Goal: Transaction & Acquisition: Purchase product/service

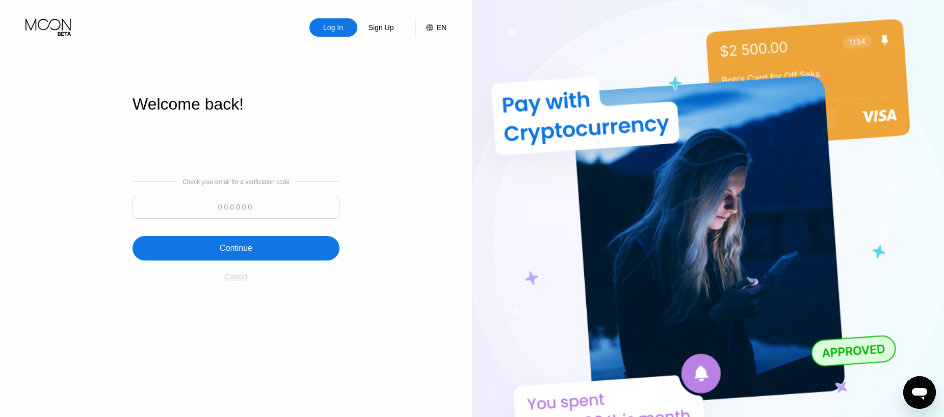
click at [234, 278] on div "Cancel" at bounding box center [236, 277] width 22 height 8
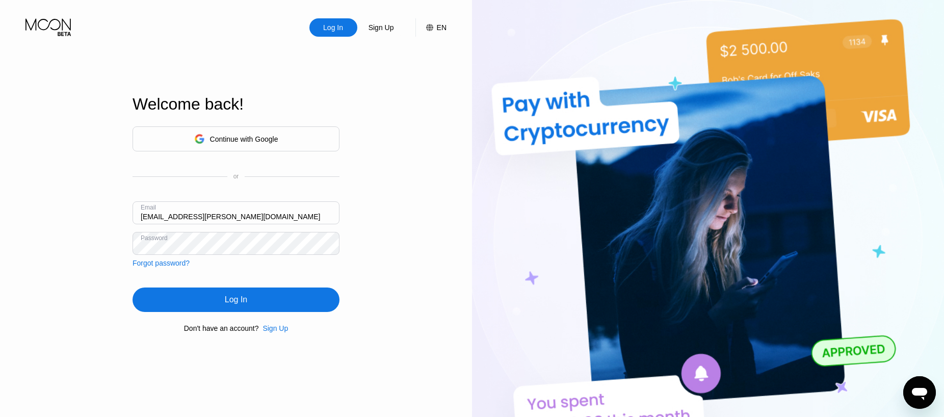
click at [271, 332] on div "Sign Up" at bounding box center [275, 328] width 25 height 8
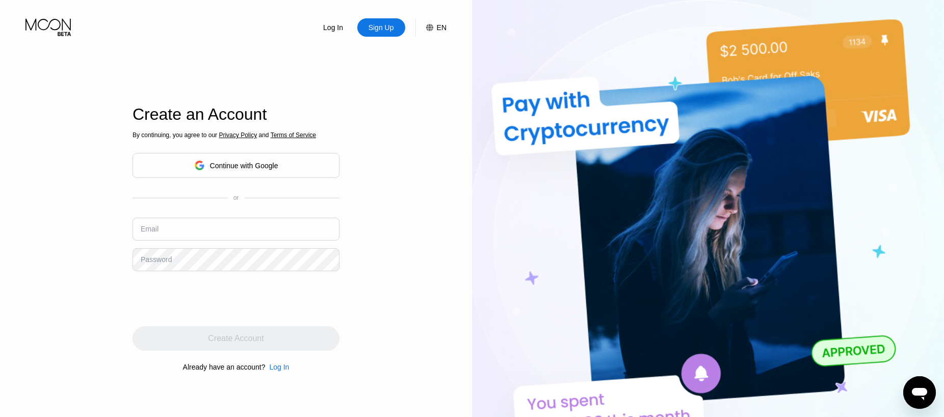
click at [213, 228] on input "text" at bounding box center [236, 229] width 207 height 23
click at [188, 230] on input "text" at bounding box center [236, 229] width 207 height 23
paste input "sobediama@proton.me"
type input "sobediama@proton.me"
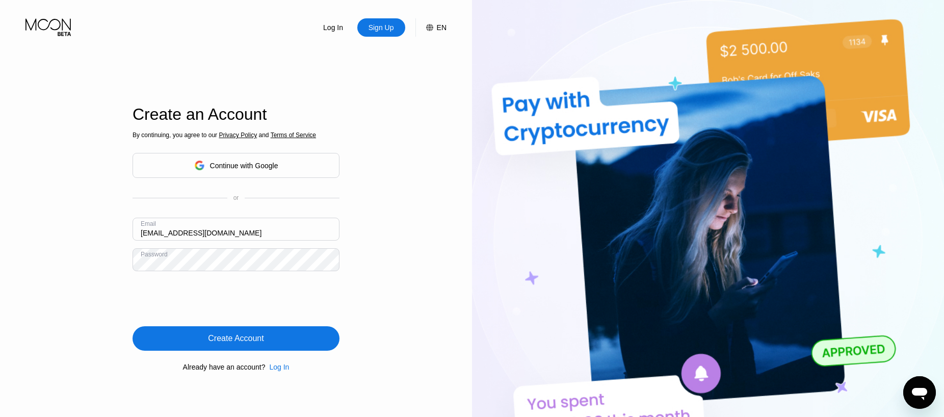
click at [236, 343] on div "Create Account" at bounding box center [236, 338] width 56 height 10
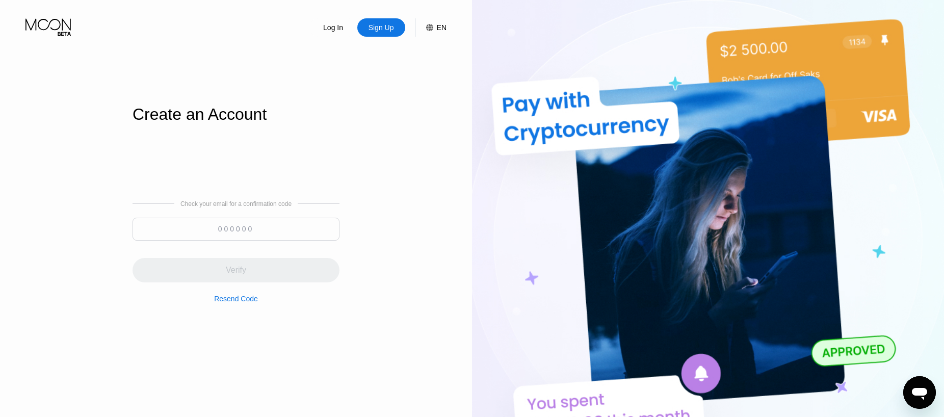
click at [256, 235] on input at bounding box center [236, 229] width 207 height 23
paste input "052481"
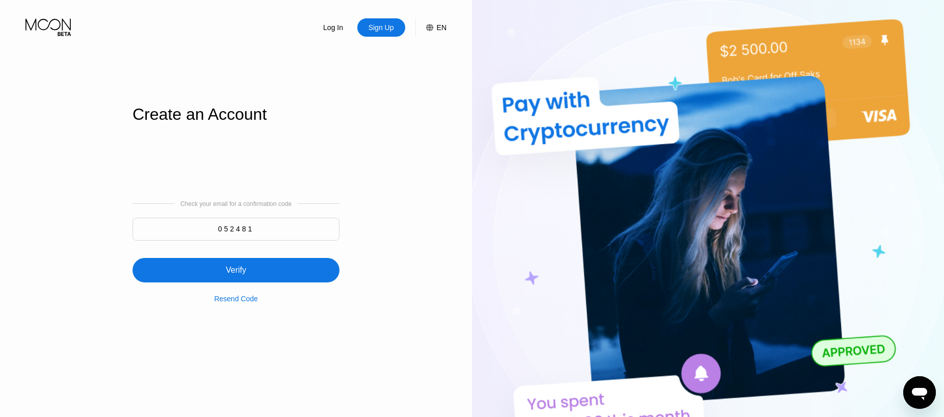
type input "052481"
click at [243, 273] on div "Verify" at bounding box center [236, 270] width 20 height 10
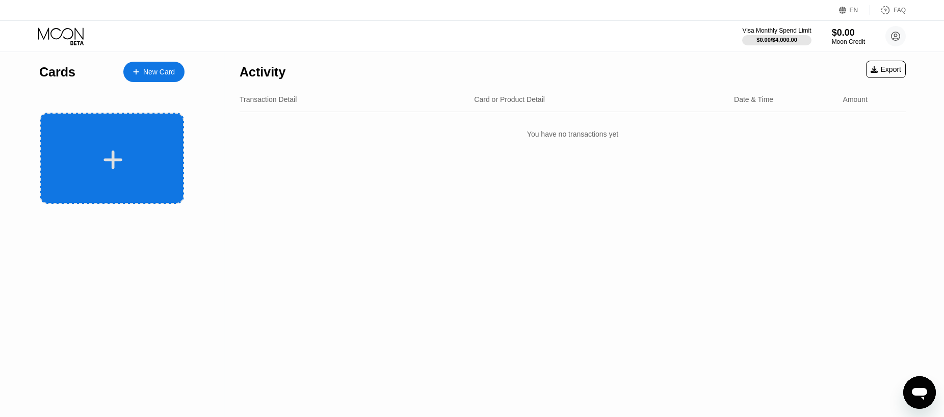
click at [98, 158] on div at bounding box center [113, 159] width 126 height 23
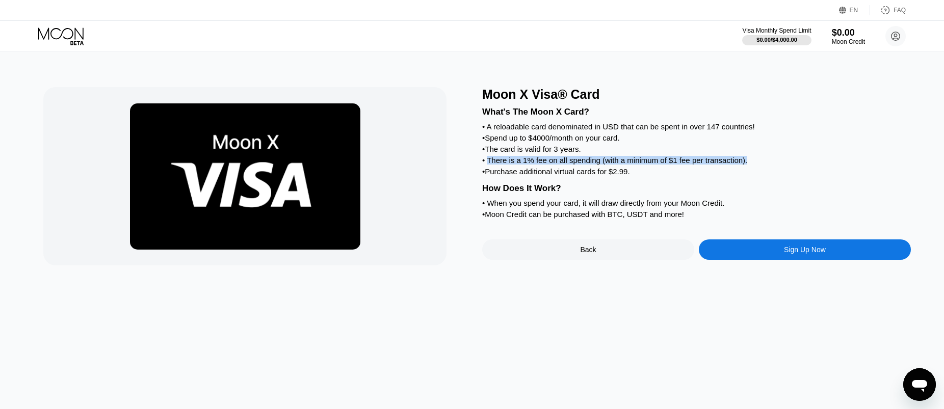
drag, startPoint x: 747, startPoint y: 167, endPoint x: 489, endPoint y: 169, distance: 258.5
click at [489, 165] on div "• There is a 1% fee on all spending (with a minimum of $1 fee per transaction)." at bounding box center [696, 160] width 429 height 9
copy div "There is a 1% fee on all spending (with a minimum of $1 fee per transaction)."
click at [902, 12] on div "FAQ" at bounding box center [900, 10] width 12 height 7
click at [794, 254] on div "Sign Up Now" at bounding box center [805, 250] width 42 height 8
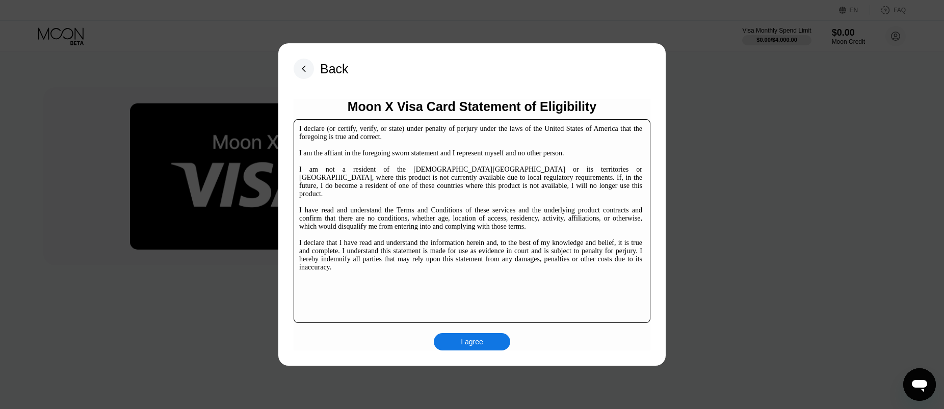
click at [569, 196] on div "I declare (or certify, verify, or state) under penalty of perjury under the law…" at bounding box center [470, 198] width 343 height 147
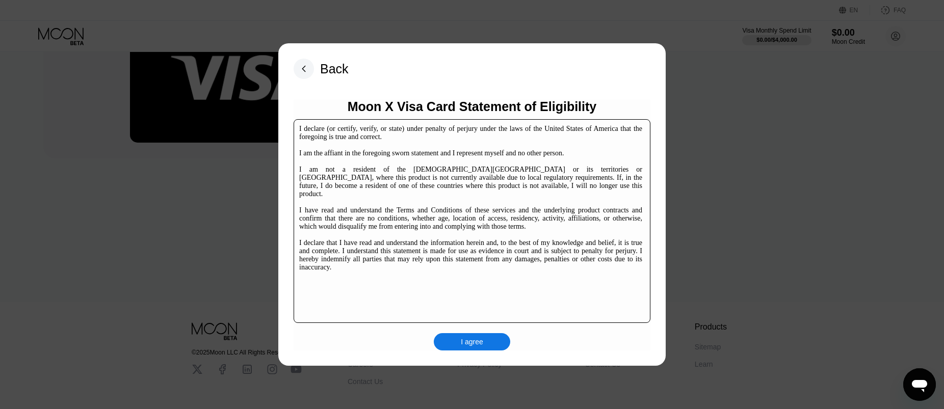
scroll to position [105, 0]
click at [486, 339] on div "I agree" at bounding box center [472, 341] width 76 height 17
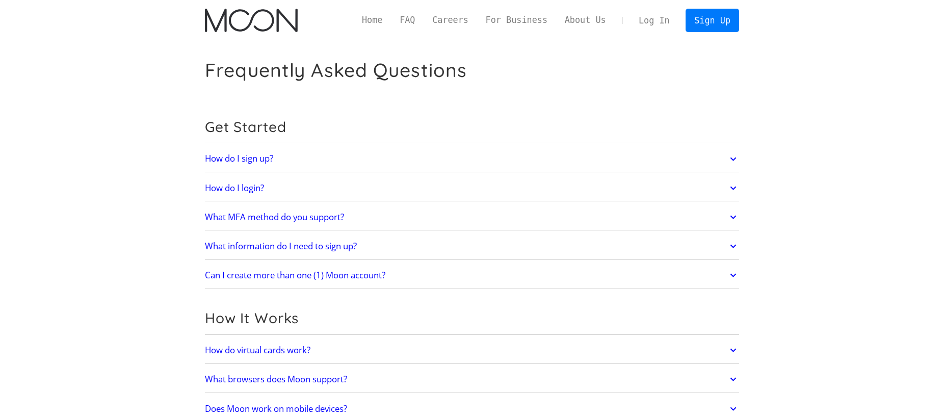
click at [736, 217] on icon at bounding box center [734, 217] width 12 height 18
click at [735, 214] on icon at bounding box center [734, 217] width 12 height 18
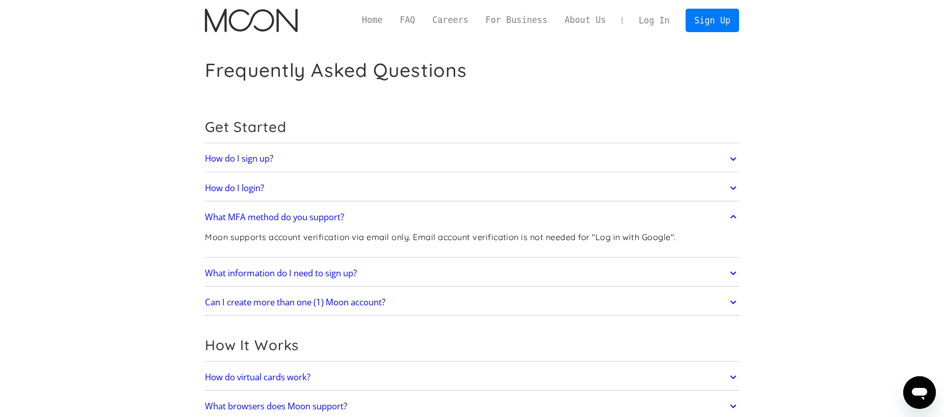
click at [735, 214] on icon at bounding box center [734, 217] width 12 height 18
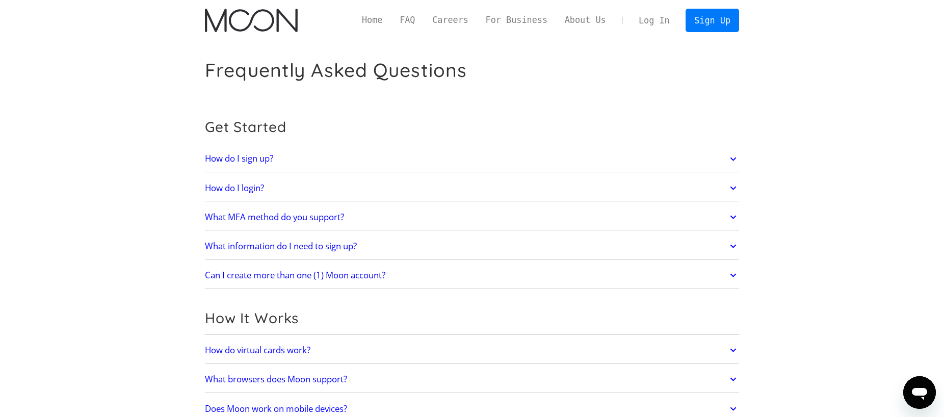
click at [734, 240] on icon at bounding box center [734, 246] width 12 height 18
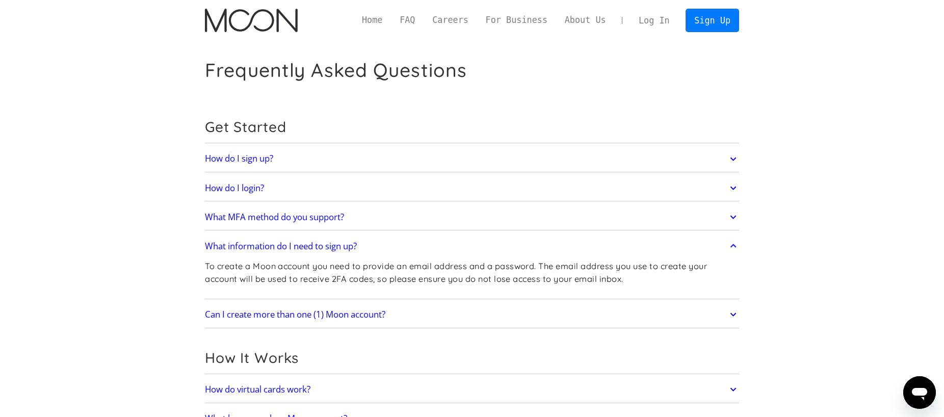
click at [734, 240] on icon at bounding box center [734, 246] width 12 height 18
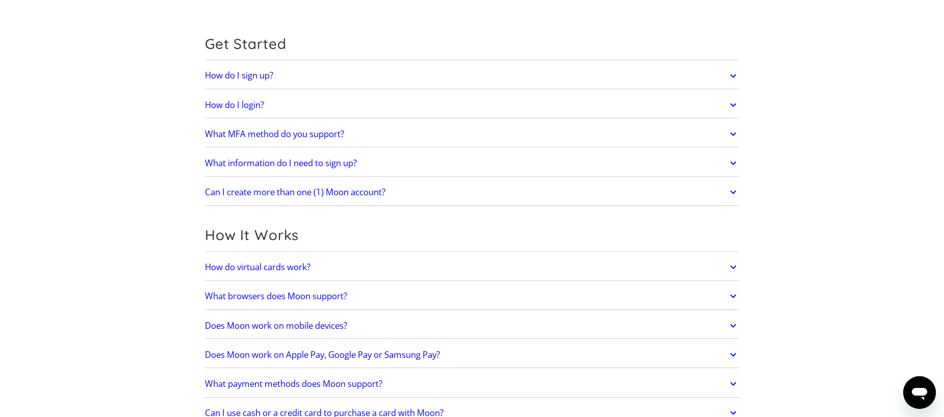
scroll to position [102, 0]
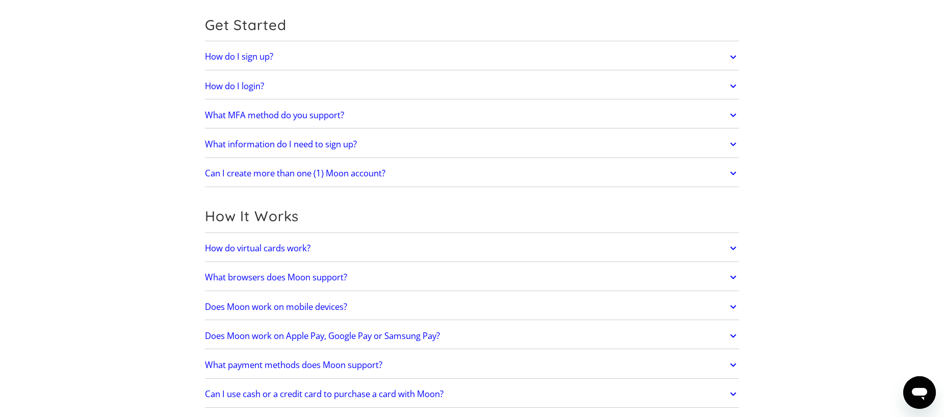
click at [731, 173] on icon at bounding box center [734, 173] width 12 height 18
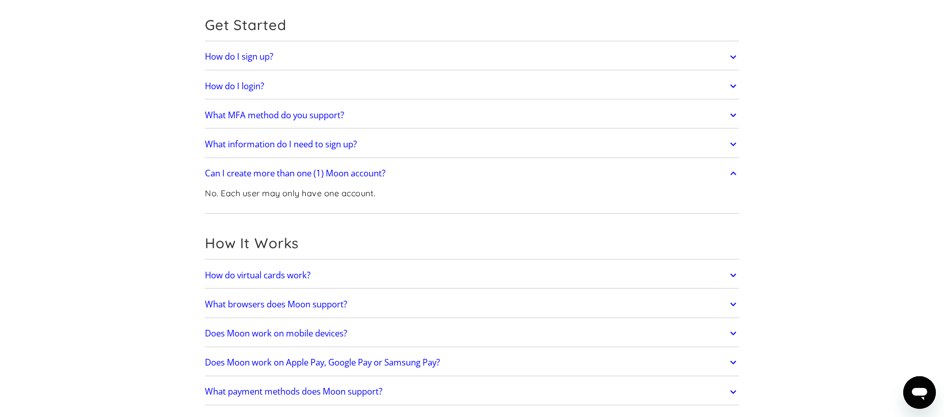
click at [731, 173] on icon at bounding box center [733, 173] width 6 height 4
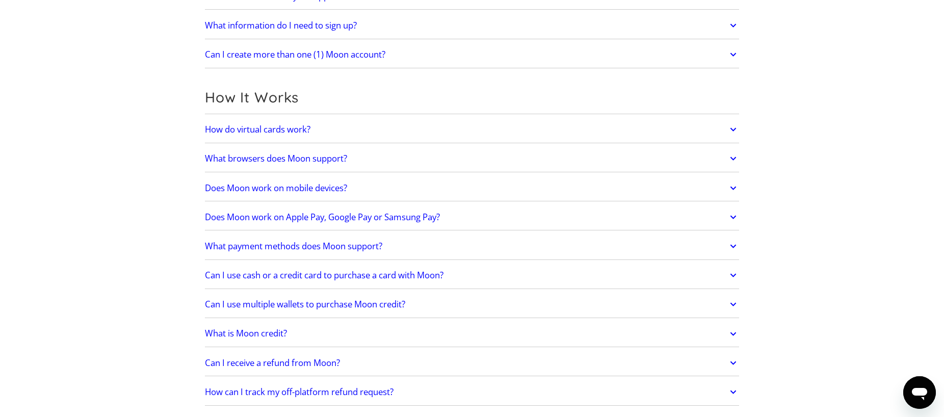
scroll to position [255, 0]
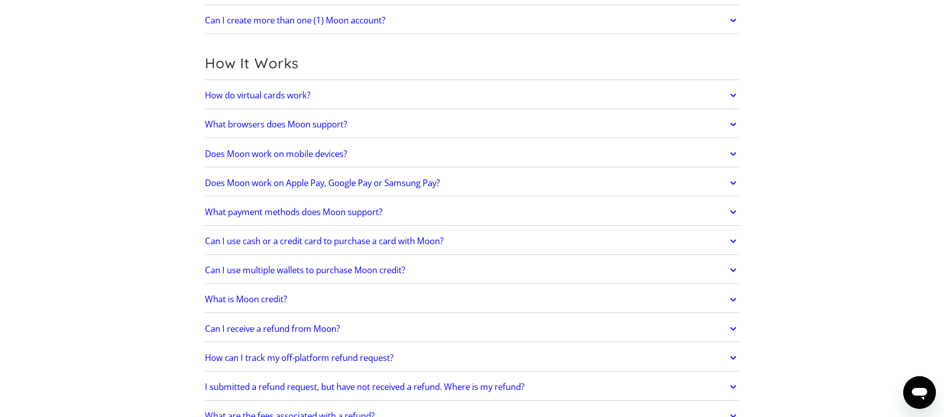
click at [732, 238] on icon at bounding box center [734, 241] width 12 height 18
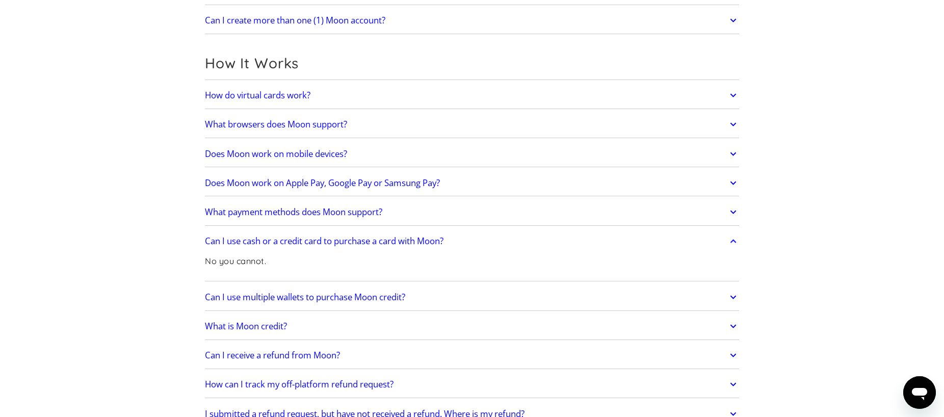
click at [732, 239] on icon at bounding box center [733, 241] width 6 height 4
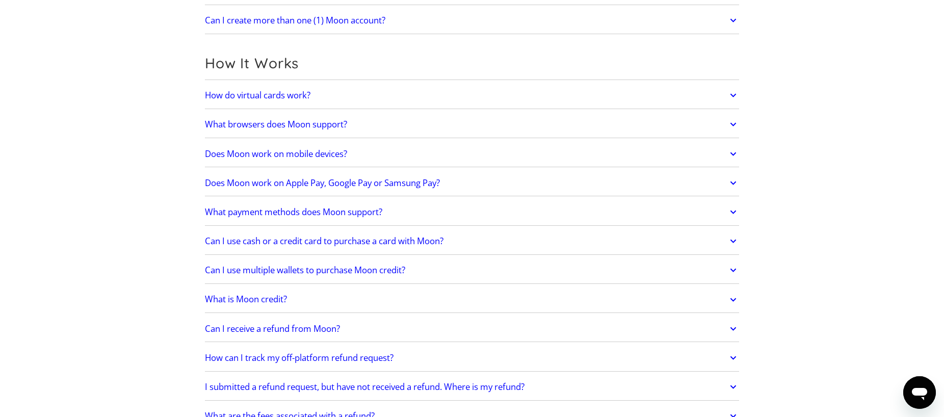
click at [732, 268] on icon at bounding box center [734, 270] width 12 height 18
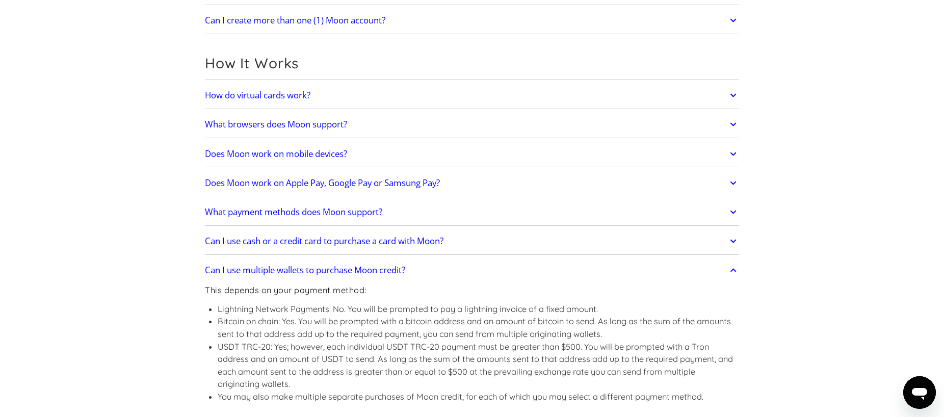
click at [732, 268] on icon at bounding box center [733, 270] width 6 height 4
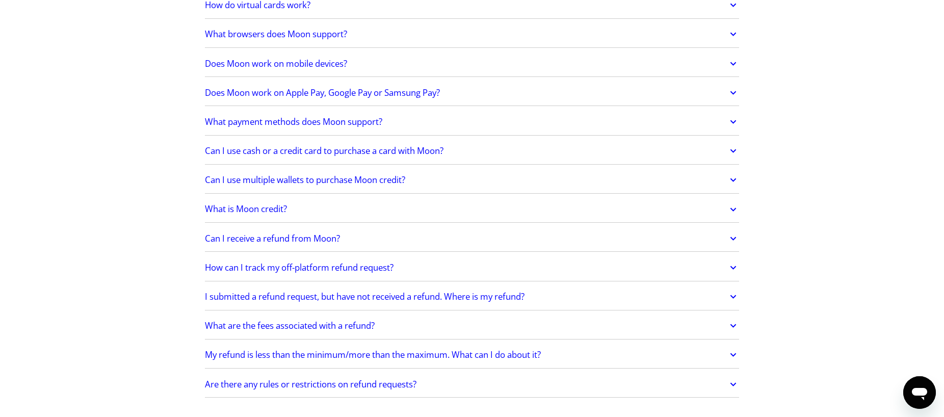
scroll to position [357, 0]
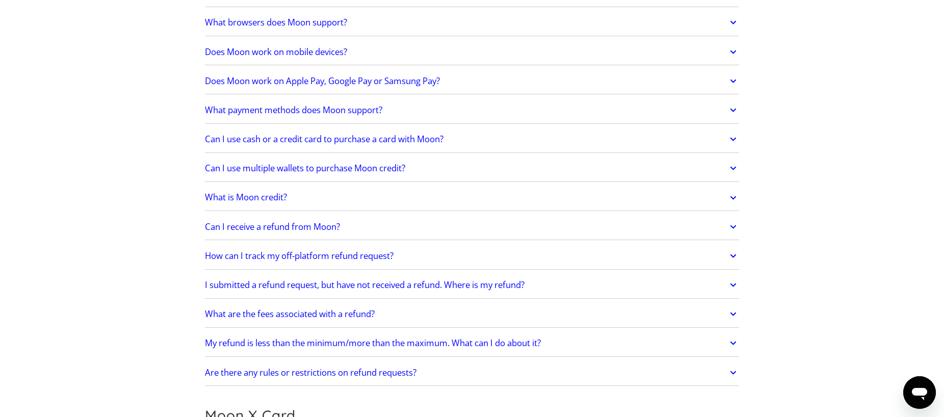
click at [734, 228] on icon at bounding box center [734, 227] width 12 height 18
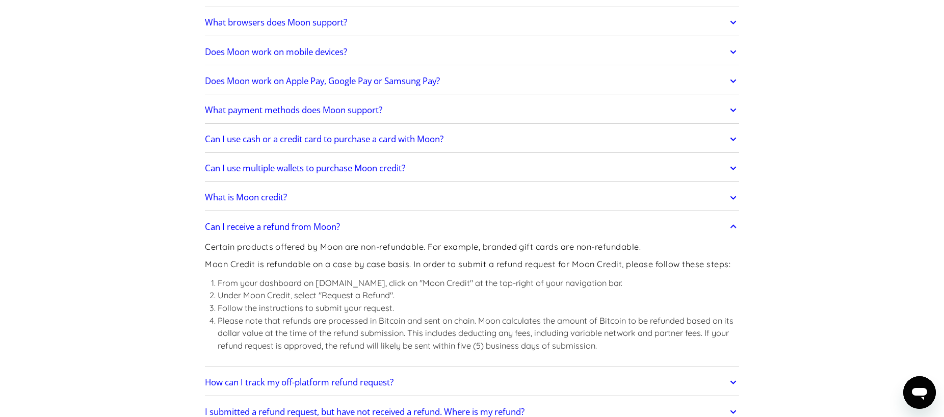
click at [734, 228] on icon at bounding box center [734, 227] width 12 height 18
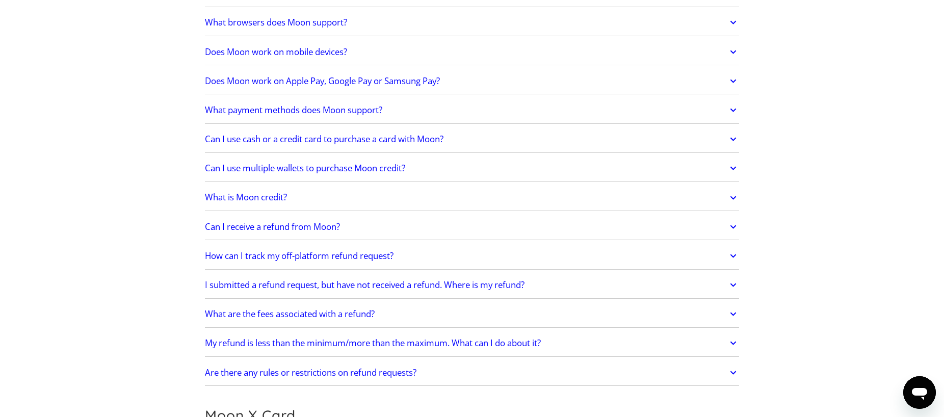
click at [733, 221] on icon at bounding box center [734, 227] width 12 height 18
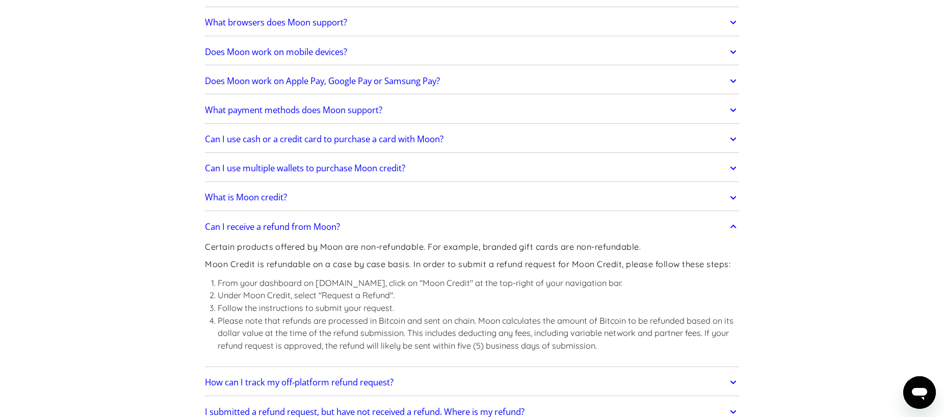
click at [733, 221] on icon at bounding box center [734, 227] width 12 height 18
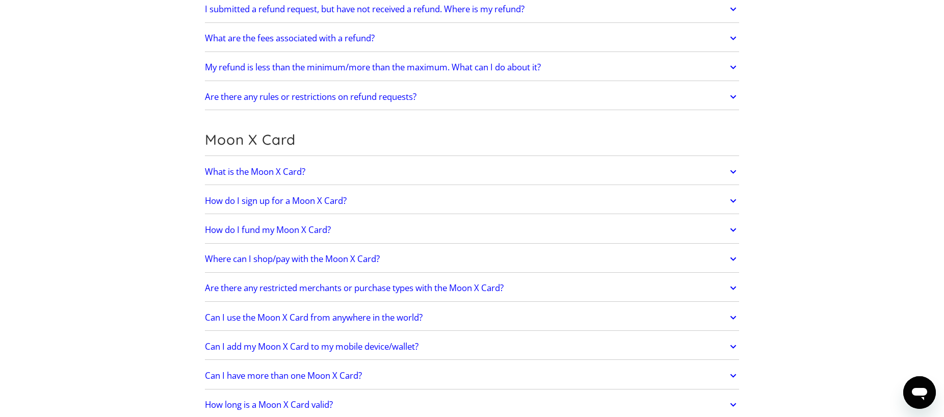
scroll to position [663, 0]
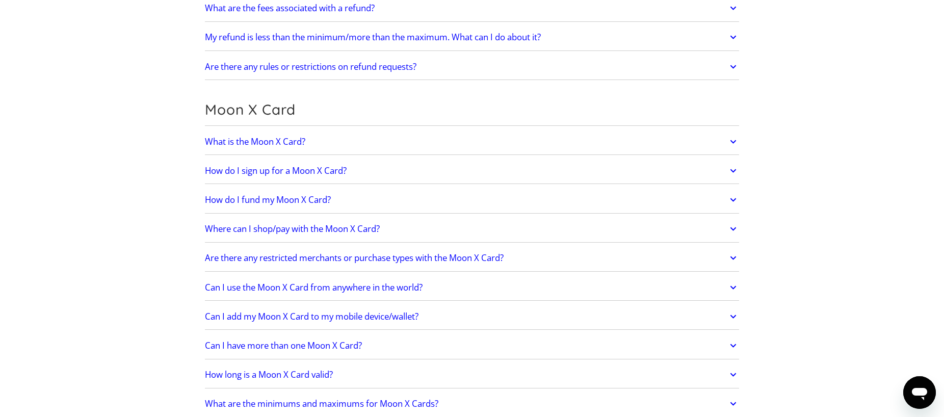
click at [731, 225] on icon at bounding box center [734, 229] width 12 height 18
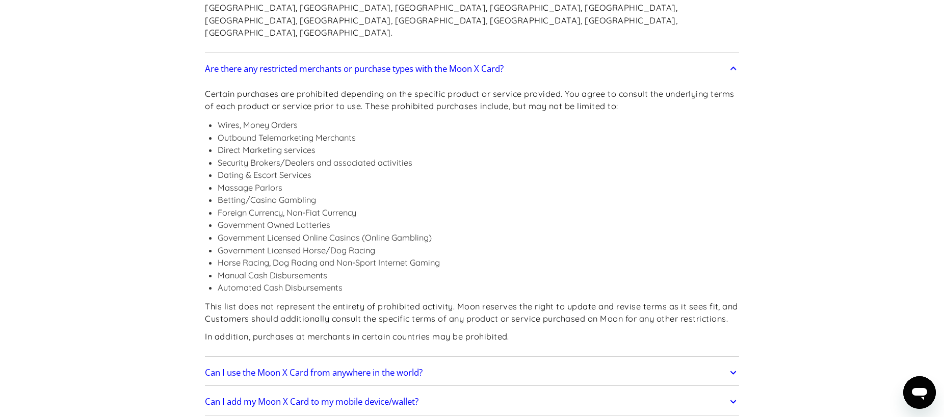
scroll to position [1071, 0]
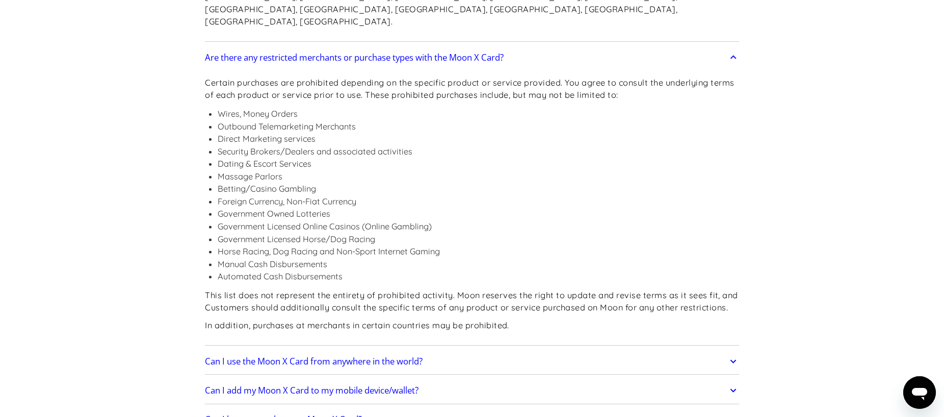
click at [497, 351] on link "Can I use the Moon X Card from anywhere in the world?" at bounding box center [472, 361] width 534 height 21
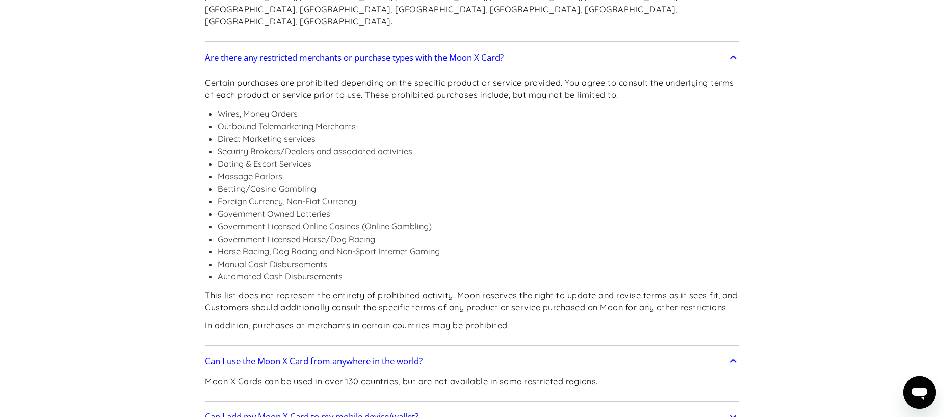
click at [497, 351] on link "Can I use the Moon X Card from anywhere in the world?" at bounding box center [472, 361] width 534 height 21
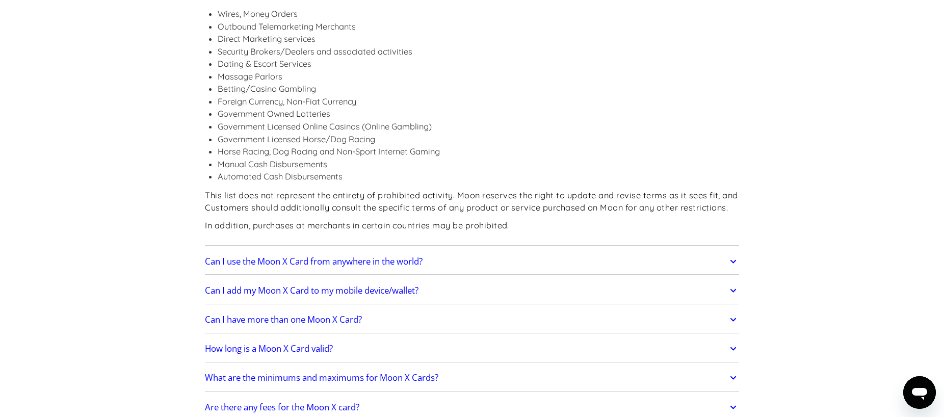
scroll to position [1173, 0]
click at [500, 336] on link "How long is a Moon X Card valid?" at bounding box center [472, 346] width 534 height 21
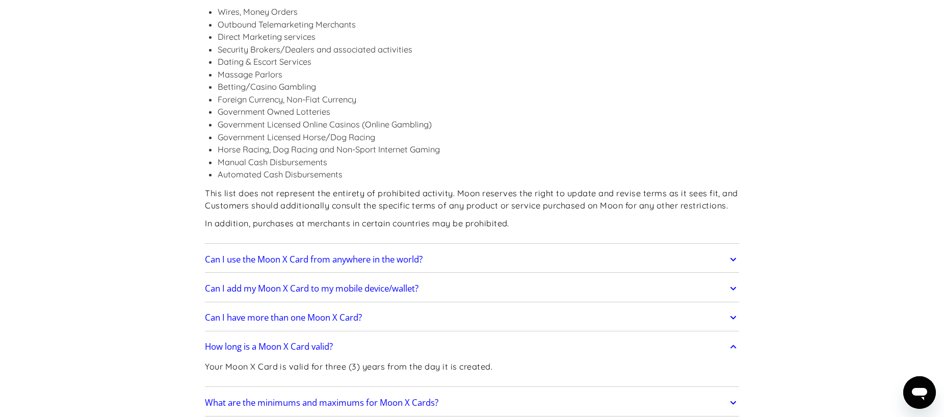
click at [500, 336] on link "How long is a Moon X Card valid?" at bounding box center [472, 346] width 534 height 21
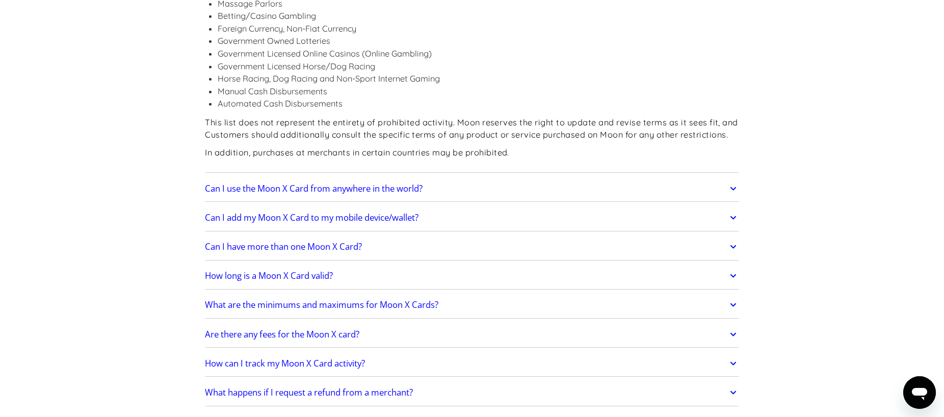
scroll to position [1275, 0]
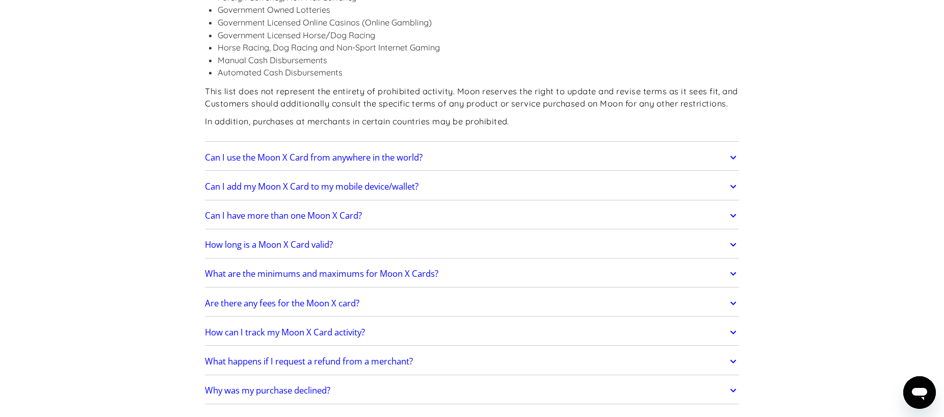
click at [501, 322] on link "How can I track my Moon X Card activity?" at bounding box center [472, 332] width 534 height 21
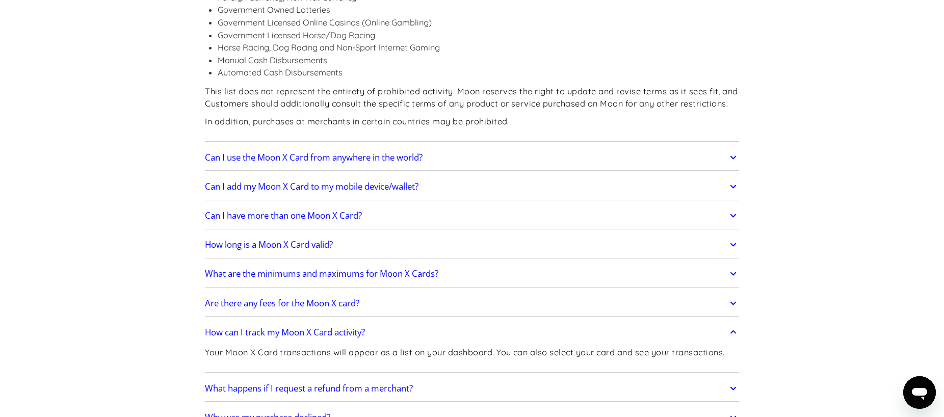
click at [501, 322] on link "How can I track my Moon X Card activity?" at bounding box center [472, 332] width 534 height 21
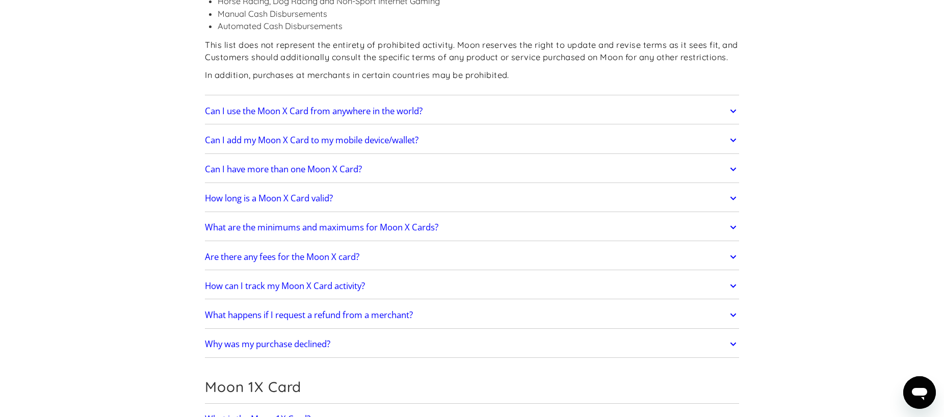
scroll to position [1326, 0]
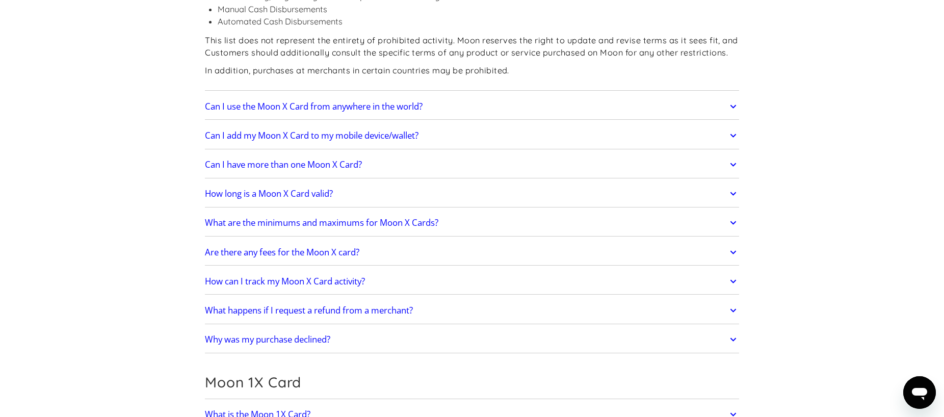
click at [500, 300] on link "What happens if I request a refund from a merchant?" at bounding box center [472, 310] width 534 height 21
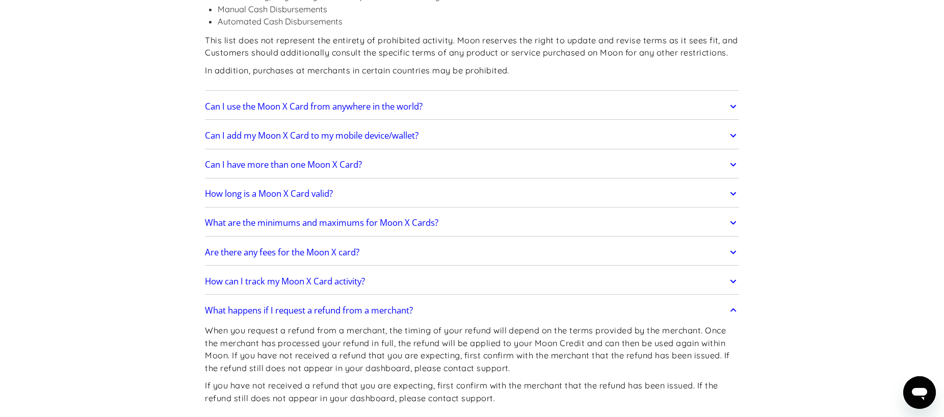
click at [500, 300] on link "What happens if I request a refund from a merchant?" at bounding box center [472, 310] width 534 height 21
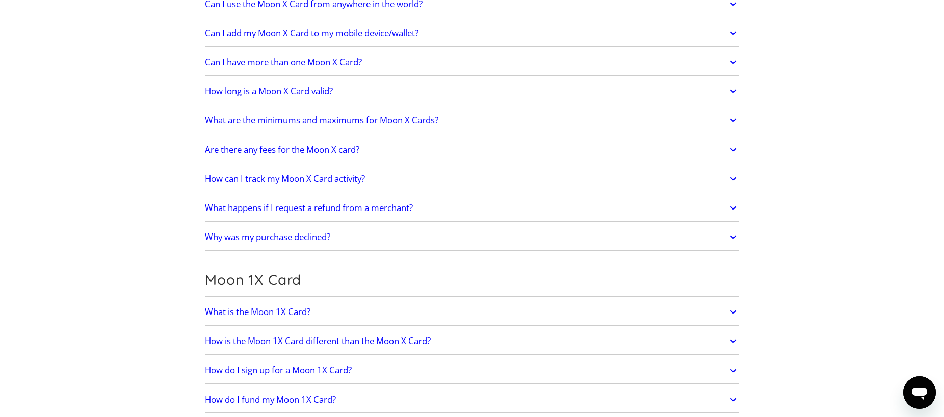
scroll to position [1478, 0]
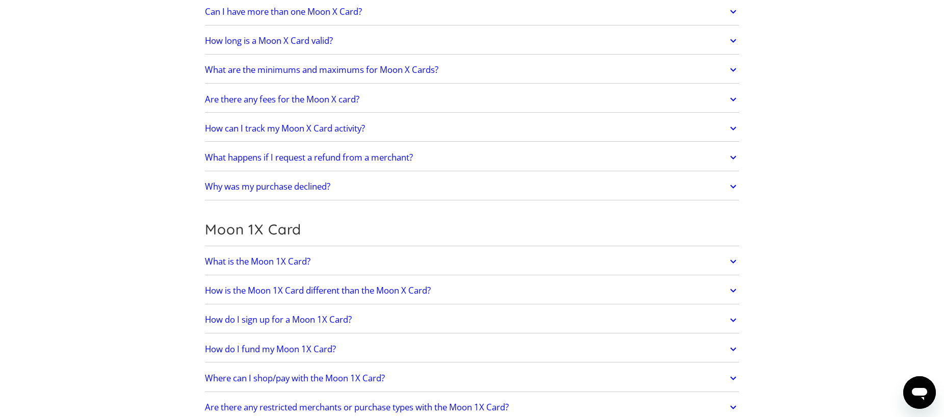
click at [485, 280] on link "How is the Moon 1X Card different than the Moon X Card?" at bounding box center [472, 290] width 534 height 21
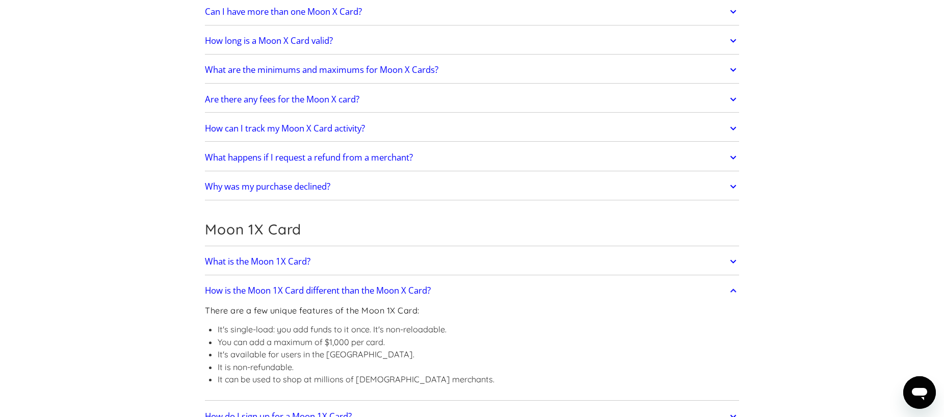
click at [484, 280] on link "How is the Moon 1X Card different than the Moon X Card?" at bounding box center [472, 290] width 534 height 21
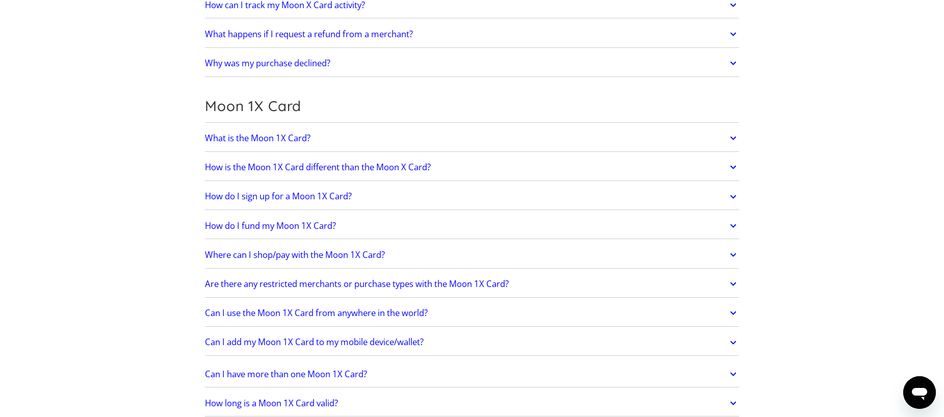
scroll to position [1631, 0]
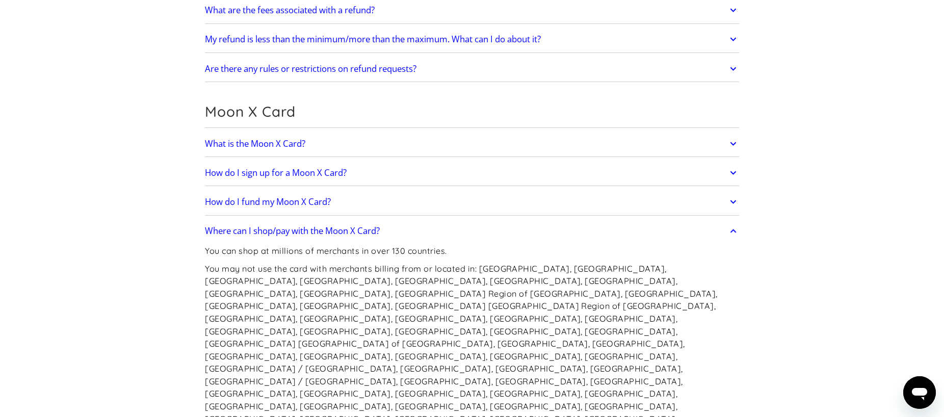
scroll to position [663, 0]
click at [473, 218] on link "Where can I shop/pay with the Moon X Card?" at bounding box center [472, 228] width 534 height 21
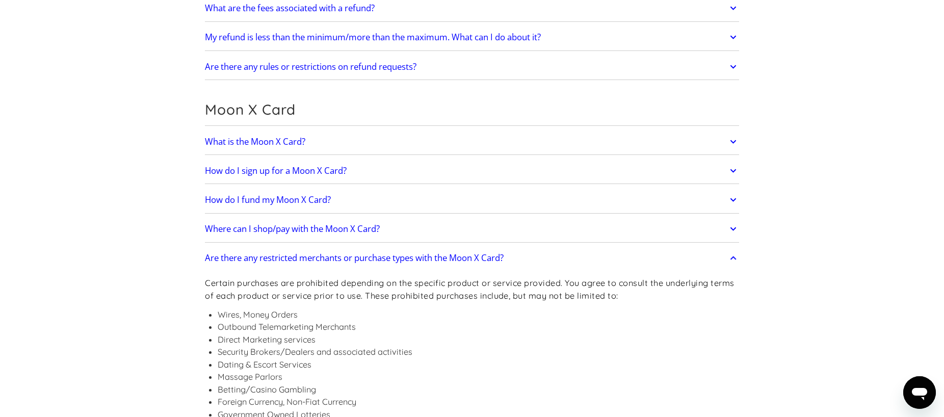
click at [528, 254] on link "Are there any restricted merchants or purchase types with the Moon X Card?" at bounding box center [472, 257] width 534 height 21
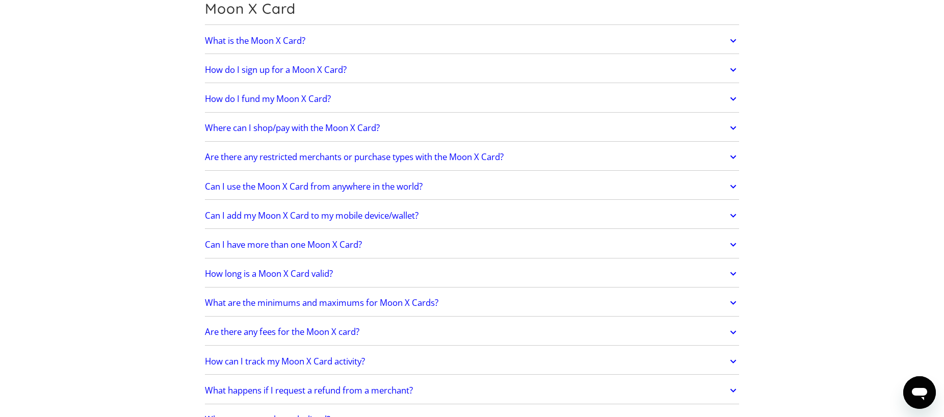
scroll to position [765, 0]
click at [504, 291] on link "What are the minimums and maximums for Moon X Cards?" at bounding box center [472, 301] width 534 height 21
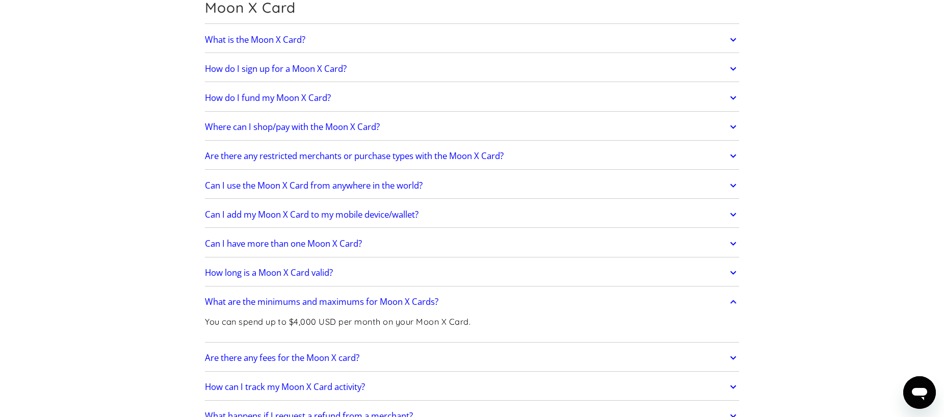
click at [504, 291] on link "What are the minimums and maximums for Moon X Cards?" at bounding box center [472, 301] width 534 height 21
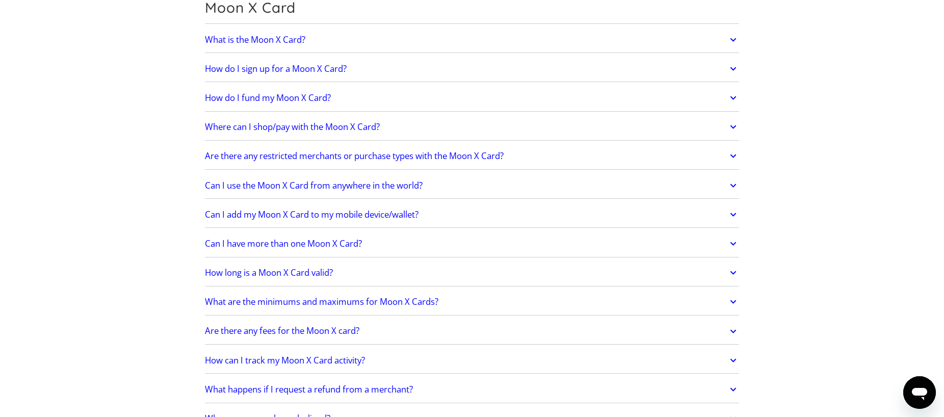
click at [503, 324] on link "Are there any fees for the Moon X card?" at bounding box center [472, 331] width 534 height 21
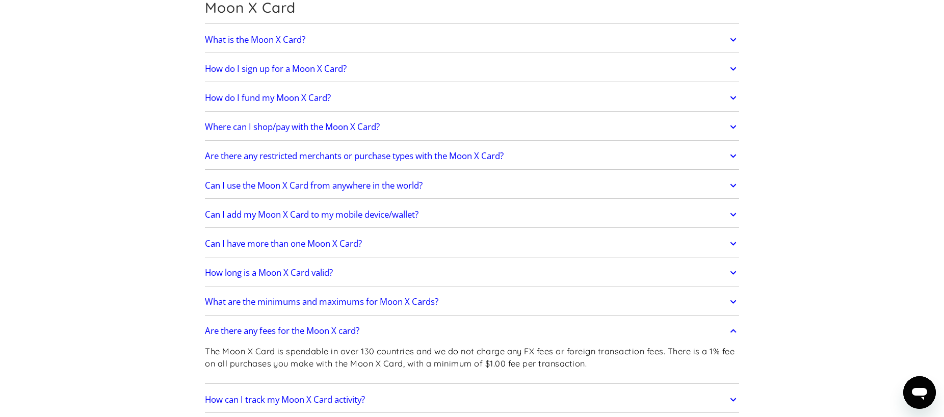
click at [503, 324] on link "Are there any fees for the Moon X card?" at bounding box center [472, 331] width 534 height 21
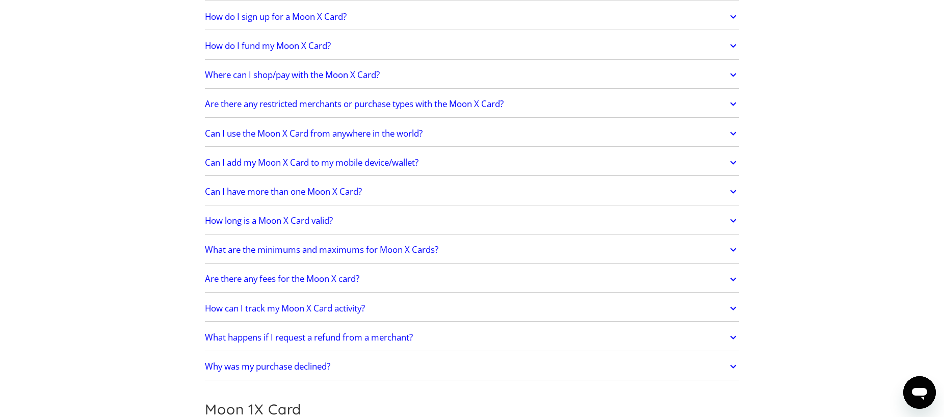
scroll to position [816, 0]
click at [503, 317] on div "How can I track my Moon X Card activity? Your Moon X Card transactions will app…" at bounding box center [472, 309] width 534 height 27
click at [495, 357] on link "Why was my purchase declined?" at bounding box center [472, 367] width 534 height 21
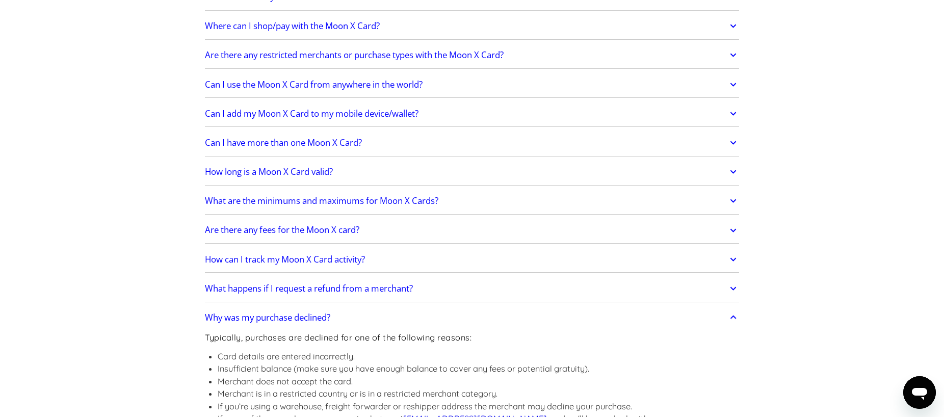
scroll to position [918, 0]
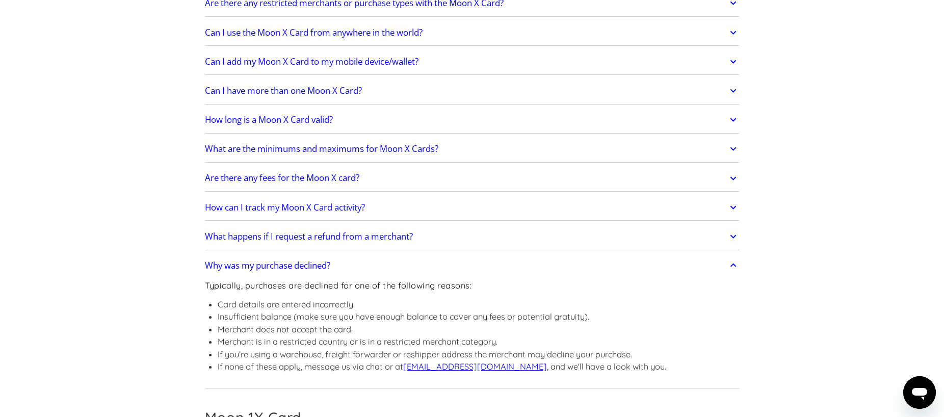
click at [480, 265] on link "Why was my purchase declined?" at bounding box center [472, 265] width 534 height 21
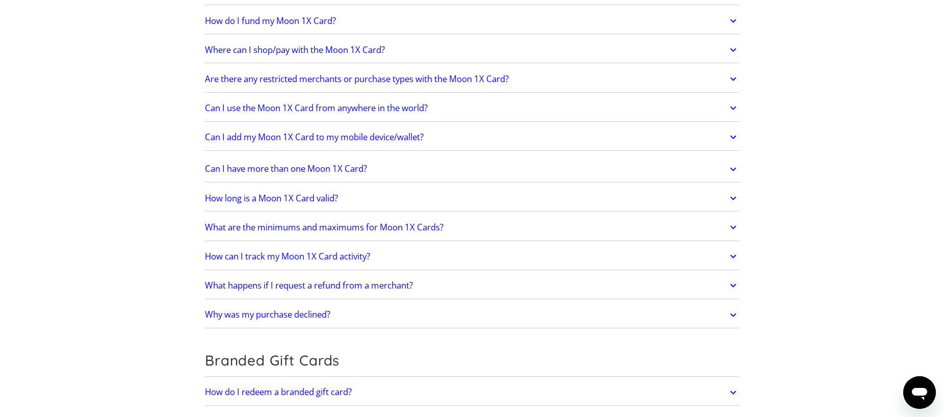
scroll to position [1326, 0]
click at [471, 304] on link "Why was my purchase declined?" at bounding box center [472, 314] width 534 height 21
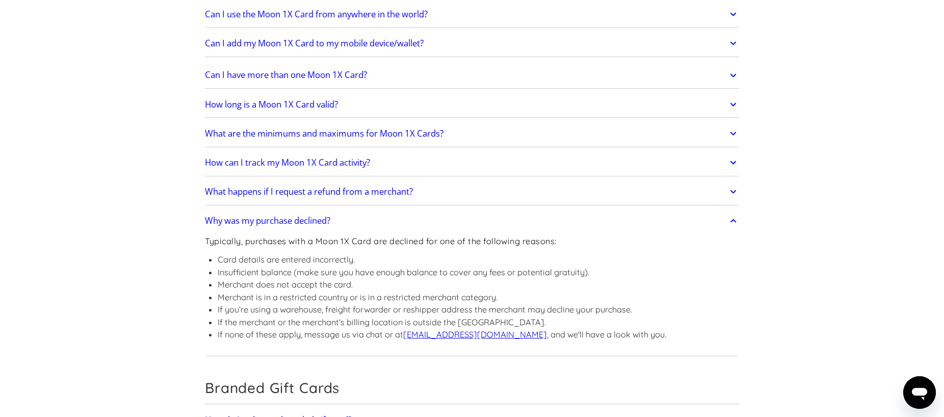
scroll to position [1428, 0]
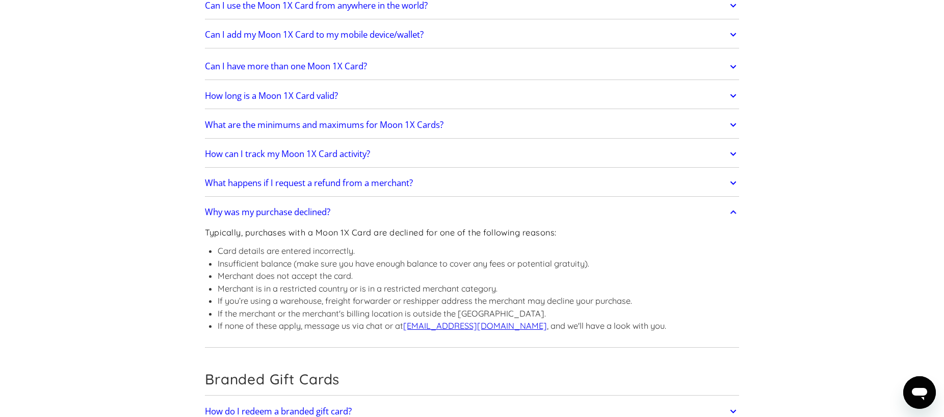
click at [527, 210] on link "Why was my purchase declined?" at bounding box center [472, 212] width 534 height 21
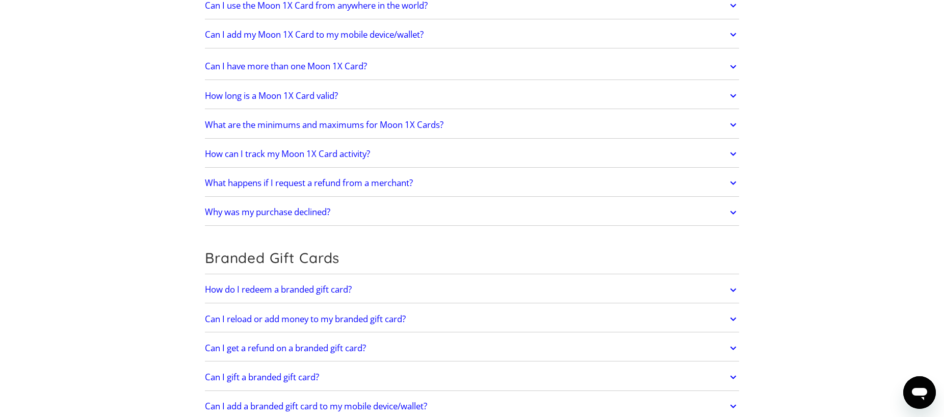
click at [527, 212] on link "Why was my purchase declined?" at bounding box center [472, 212] width 534 height 21
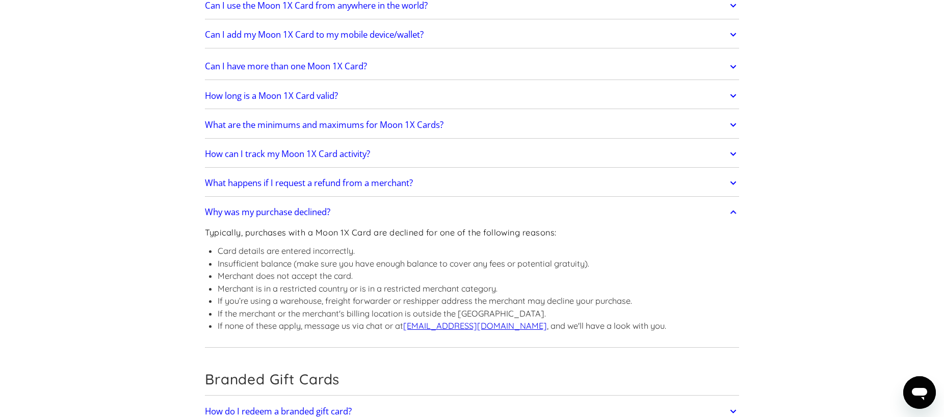
click at [527, 212] on link "Why was my purchase declined?" at bounding box center [472, 212] width 534 height 21
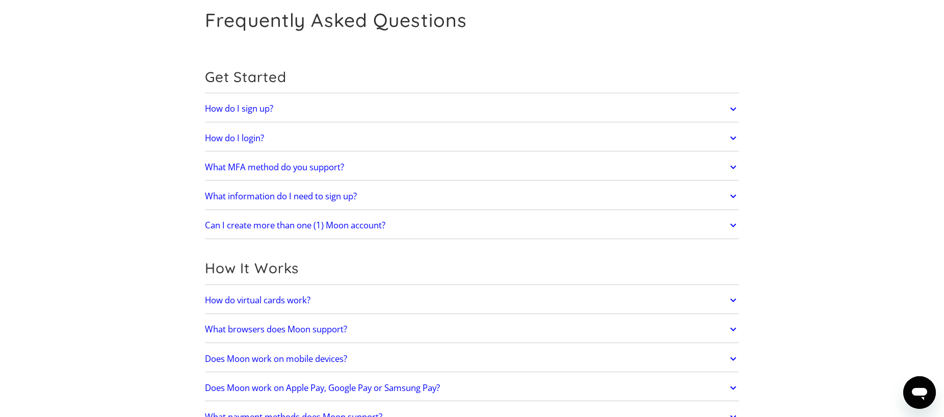
scroll to position [0, 0]
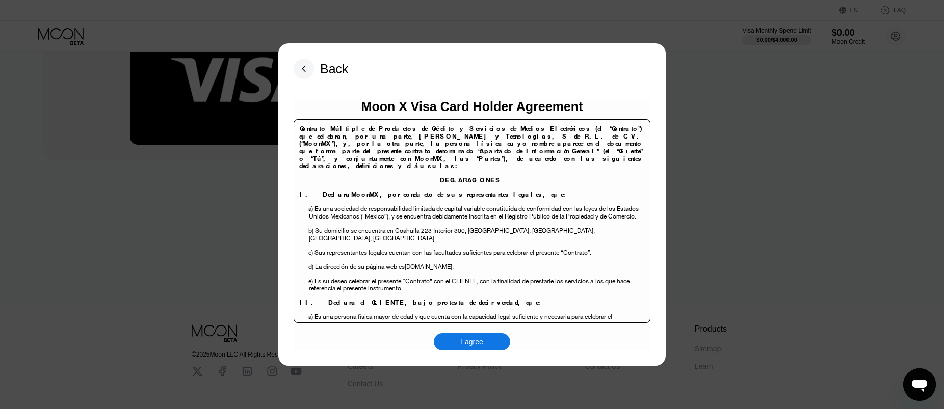
scroll to position [6620, 0]
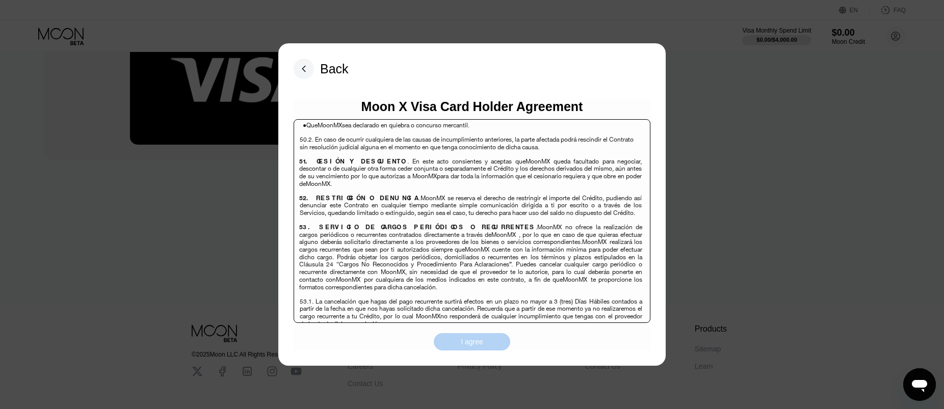
click at [488, 339] on div "I agree" at bounding box center [472, 341] width 76 height 17
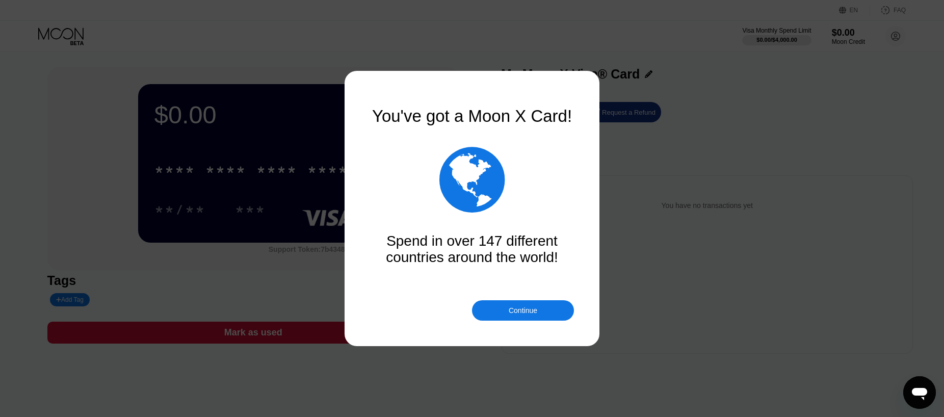
click at [514, 309] on div "Continue" at bounding box center [523, 310] width 29 height 8
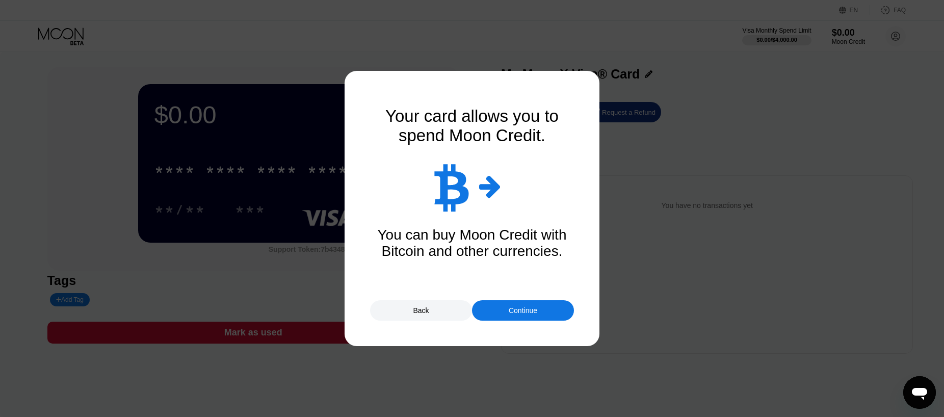
click at [511, 312] on div "Continue" at bounding box center [523, 310] width 29 height 8
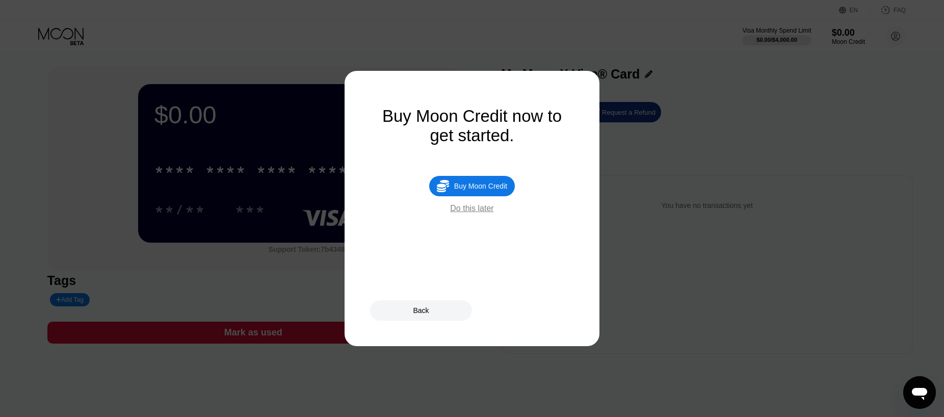
click at [484, 213] on div "Do this later" at bounding box center [471, 208] width 43 height 9
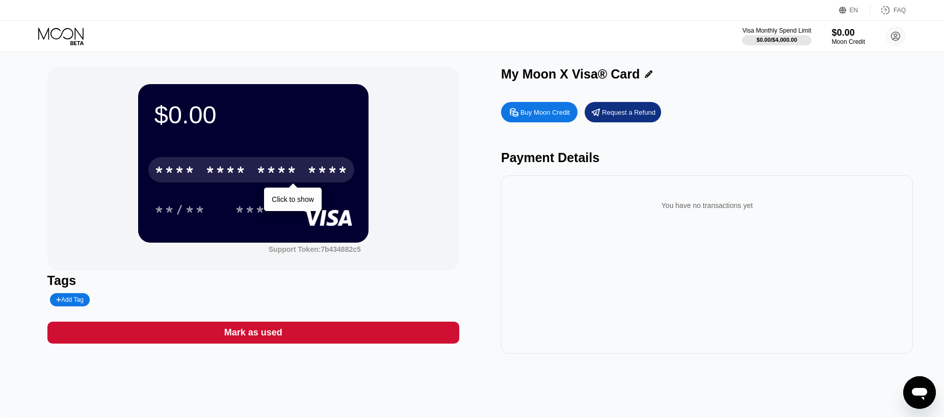
click at [305, 170] on div "* * * * * * * * * * * * ****" at bounding box center [251, 169] width 206 height 25
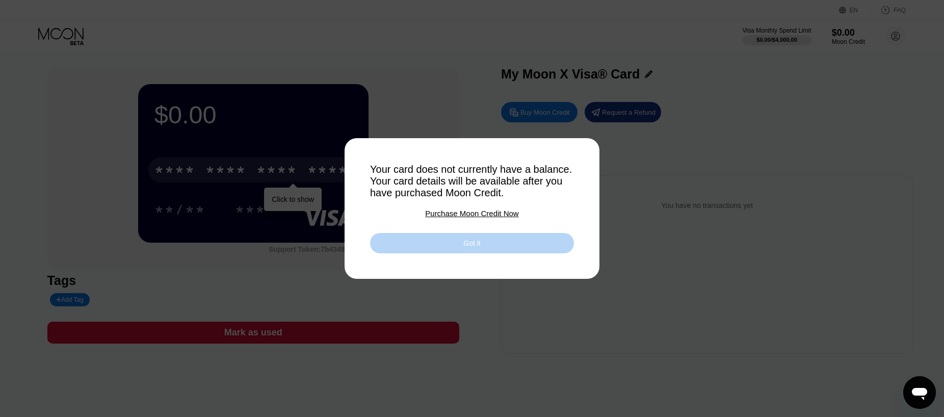
click at [487, 244] on div "Got it" at bounding box center [472, 243] width 204 height 20
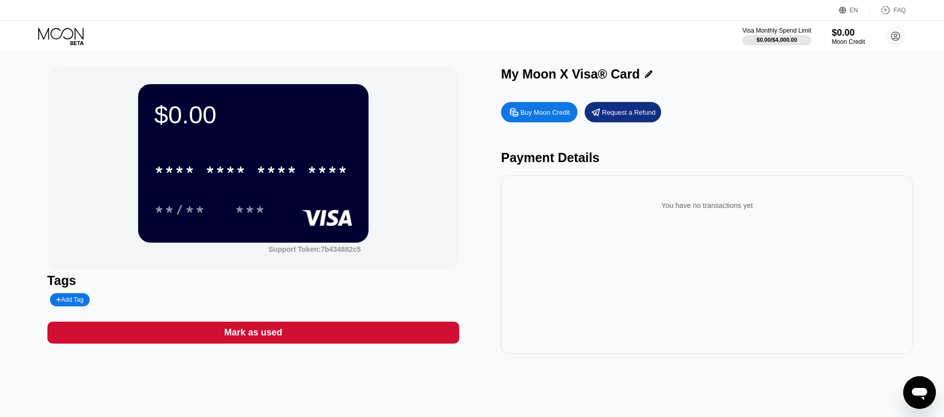
click at [80, 41] on icon at bounding box center [76, 43] width 13 height 4
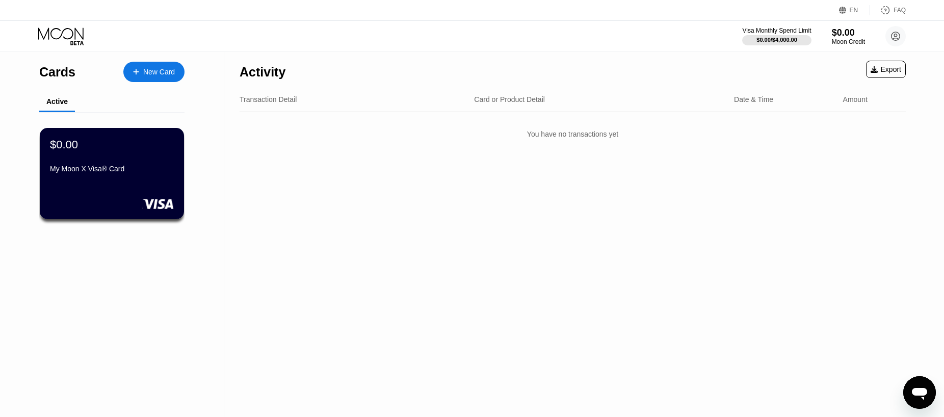
click at [165, 64] on div "New Card" at bounding box center [153, 72] width 61 height 20
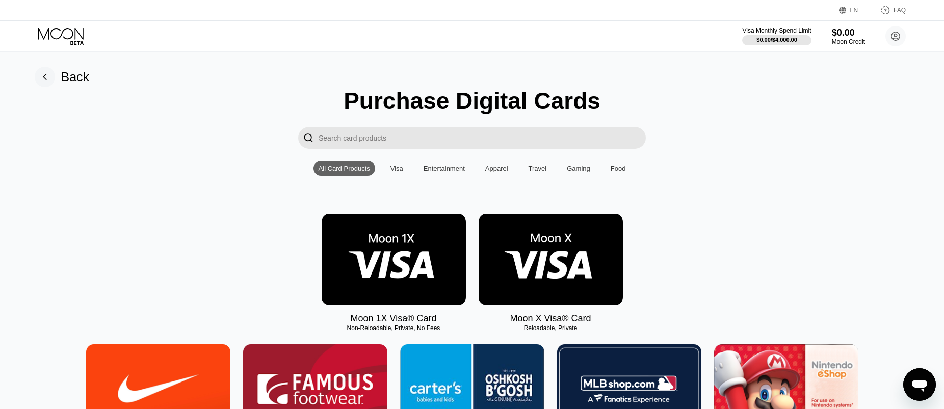
click at [361, 251] on img at bounding box center [394, 259] width 144 height 91
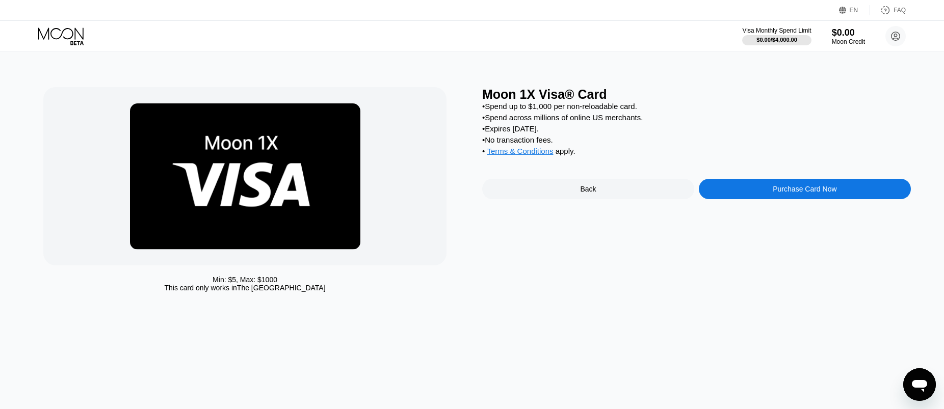
click at [803, 193] on div "Purchase Card Now" at bounding box center [805, 189] width 64 height 8
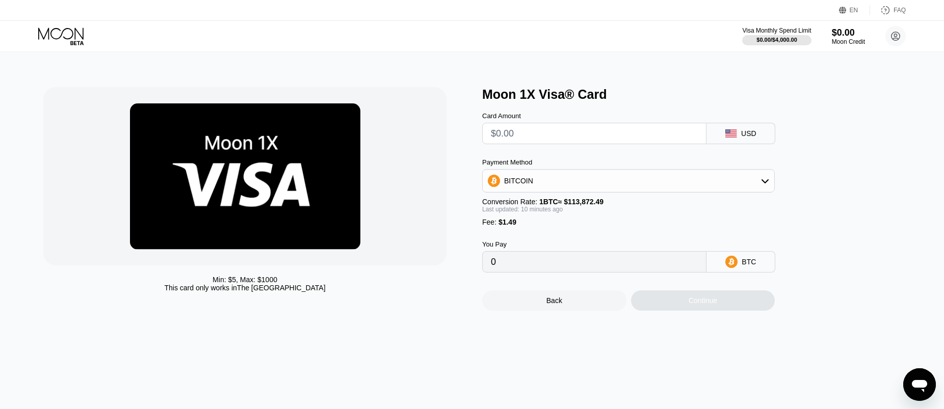
click at [548, 189] on div "BITCOIN" at bounding box center [629, 181] width 292 height 20
click at [598, 163] on div "Payment Method" at bounding box center [628, 163] width 293 height 8
click at [612, 178] on div "BITCOIN" at bounding box center [629, 181] width 292 height 20
click at [510, 142] on input "text" at bounding box center [594, 133] width 207 height 20
type input "$220"
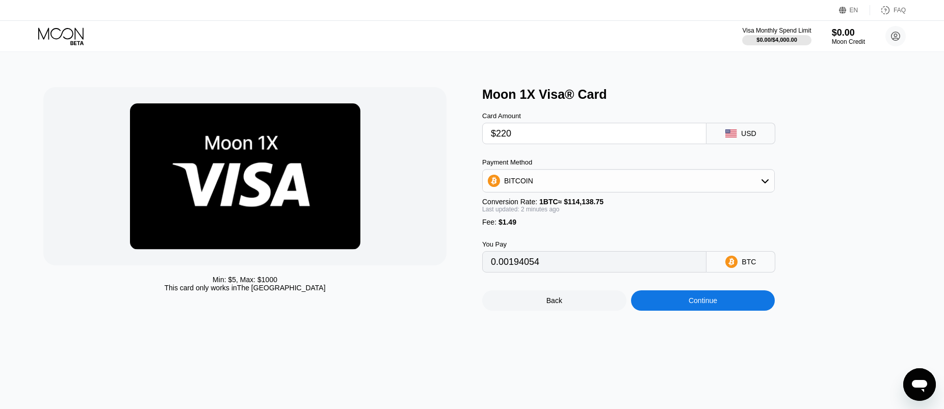
type input "0.00194054"
type input "$220"
click at [555, 269] on input "0.00194054" at bounding box center [594, 262] width 207 height 20
type input "0.00193764"
type input "0.00193946"
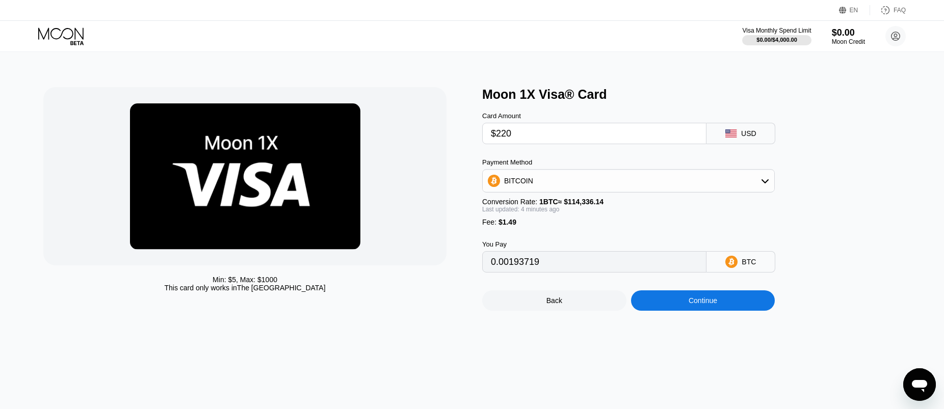
type input "0.00193776"
type input "0.00193815"
type input "0.00193602"
type input "0.00193550"
type input "0.00193682"
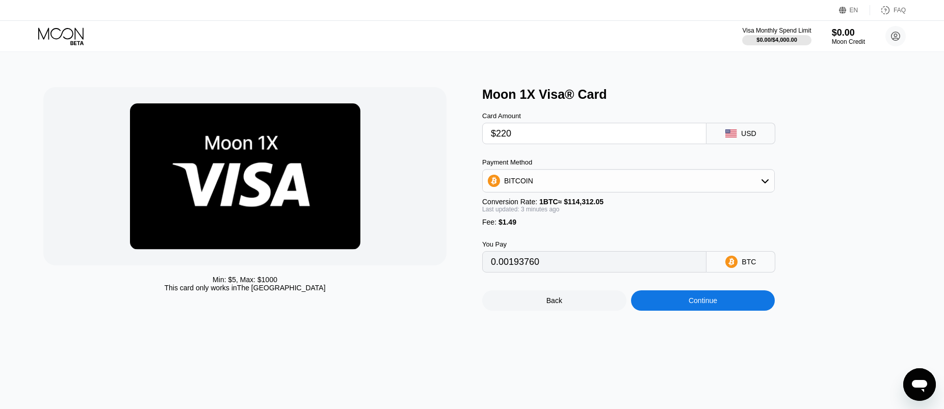
type input "0.00193686"
type input "0.00193720"
type input "0.00193464"
type input "0.00193555"
type input "0.00193388"
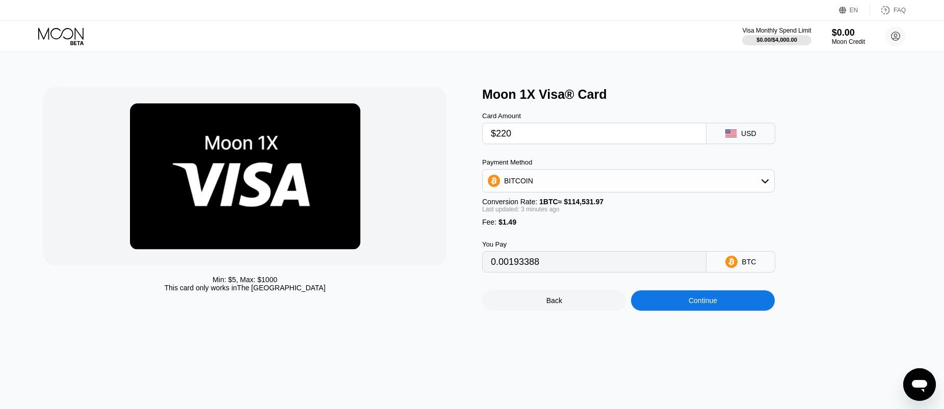
type input "0.00193392"
type input "0.00193344"
type input "0.00193348"
click at [29, 178] on div "Min: $ 5 , Max: $ 1000 This card only works in The United States Moon 1X Visa® …" at bounding box center [472, 230] width 952 height 358
type input "0.00193379"
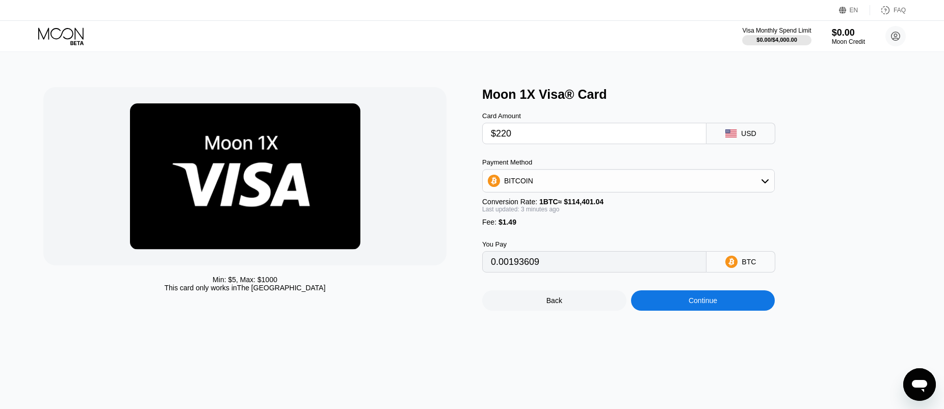
type input "0.00193635"
type input "0.00193382"
type input "0.00193483"
type input "0.00193415"
type input "0.00193399"
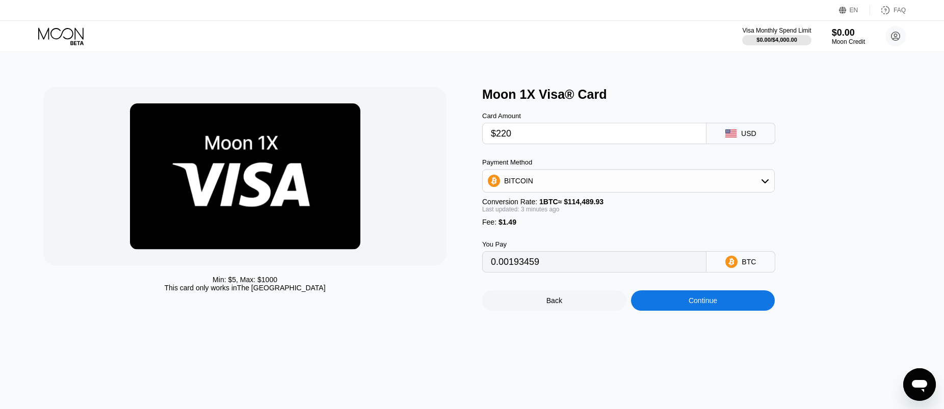
type input "0.00193415"
type input "0.00193428"
type input "0.00193370"
